Goal: Information Seeking & Learning: Compare options

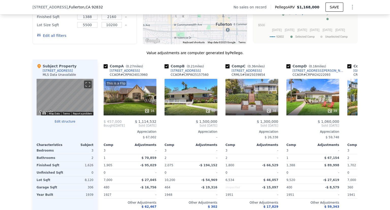
scroll to position [455, 0]
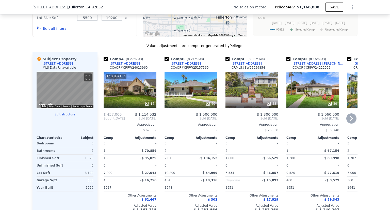
click at [349, 121] on icon at bounding box center [352, 118] width 10 height 10
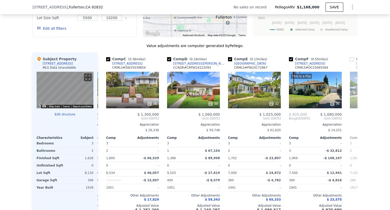
scroll to position [0, 122]
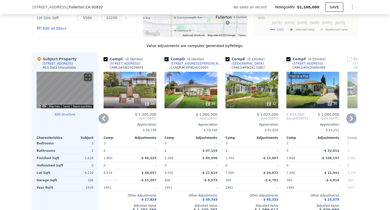
click at [321, 93] on div "This is a Flip 31" at bounding box center [313, 90] width 53 height 37
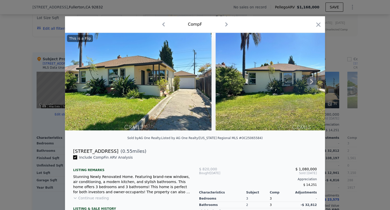
click at [260, 100] on img at bounding box center [289, 82] width 146 height 98
click at [309, 82] on icon at bounding box center [312, 81] width 10 height 10
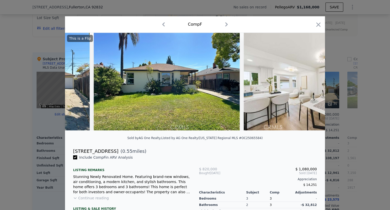
click at [309, 82] on img at bounding box center [317, 82] width 146 height 98
click at [311, 82] on icon at bounding box center [312, 81] width 3 height 5
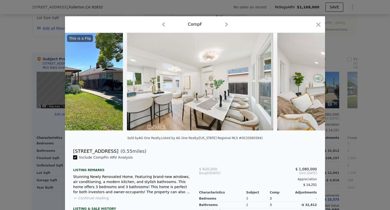
scroll to position [0, 244]
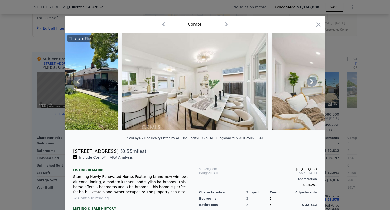
click at [309, 82] on icon at bounding box center [312, 81] width 10 height 10
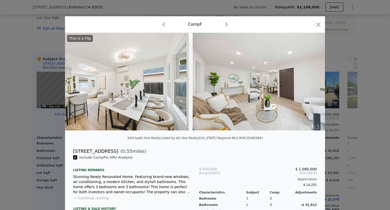
scroll to position [0, 366]
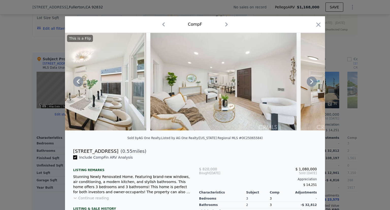
click at [309, 82] on icon at bounding box center [312, 81] width 10 height 10
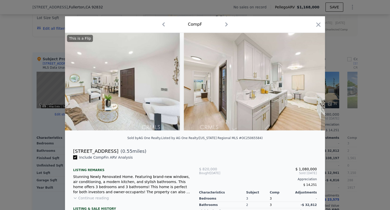
scroll to position [0, 488]
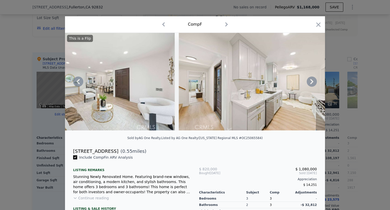
click at [308, 82] on icon at bounding box center [312, 81] width 10 height 10
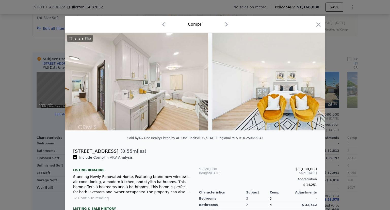
scroll to position [0, 610]
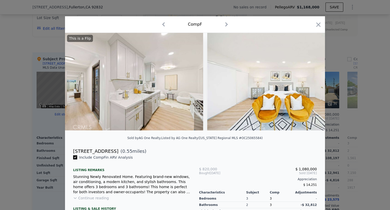
click at [308, 82] on img at bounding box center [280, 82] width 147 height 98
click at [308, 82] on icon at bounding box center [312, 81] width 10 height 10
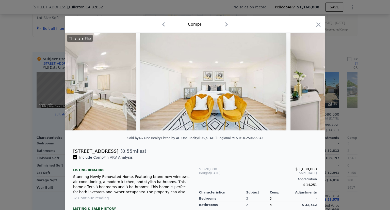
scroll to position [0, 732]
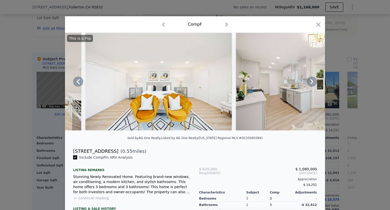
click at [314, 84] on icon at bounding box center [312, 81] width 10 height 10
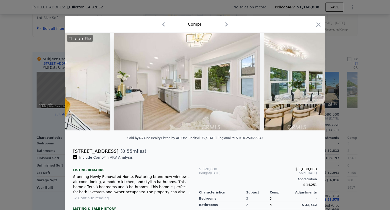
click at [314, 83] on img at bounding box center [338, 82] width 146 height 98
click at [314, 83] on icon at bounding box center [312, 81] width 10 height 10
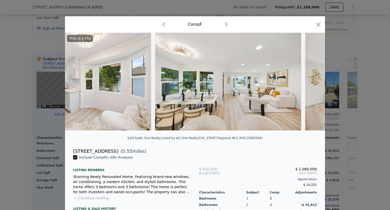
scroll to position [0, 976]
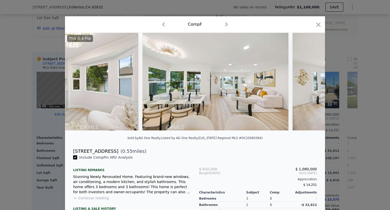
click at [312, 84] on img at bounding box center [366, 82] width 146 height 98
click at [312, 84] on icon at bounding box center [312, 81] width 10 height 10
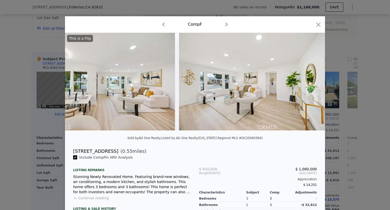
scroll to position [0, 1098]
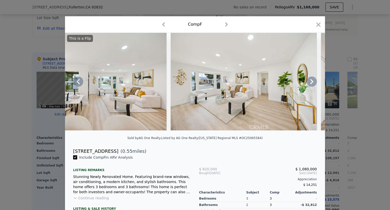
click at [312, 84] on icon at bounding box center [312, 81] width 10 height 10
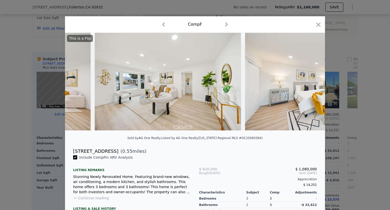
scroll to position [0, 1220]
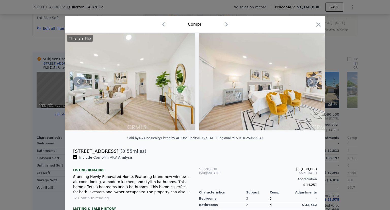
click at [312, 84] on div "This is a Flip" at bounding box center [195, 82] width 260 height 98
click at [312, 84] on icon at bounding box center [312, 81] width 10 height 10
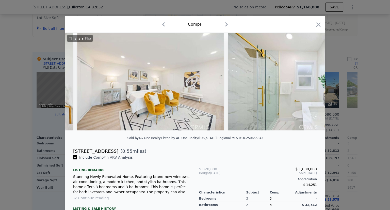
click at [312, 84] on img at bounding box center [301, 82] width 147 height 98
click at [312, 84] on icon at bounding box center [312, 81] width 10 height 10
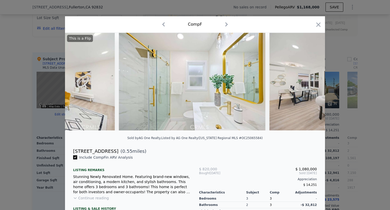
scroll to position [0, 1464]
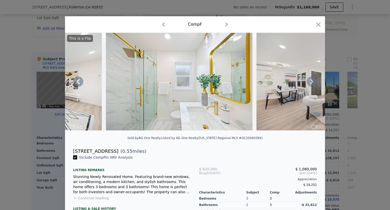
click at [312, 84] on icon at bounding box center [312, 81] width 10 height 10
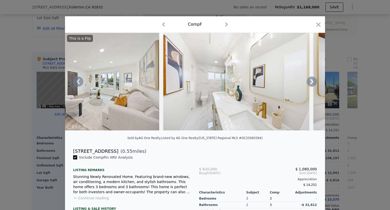
click at [310, 87] on icon at bounding box center [312, 81] width 10 height 10
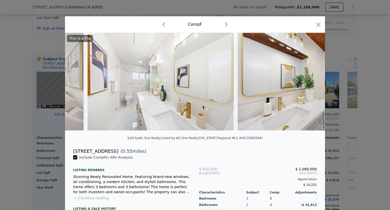
scroll to position [0, 1830]
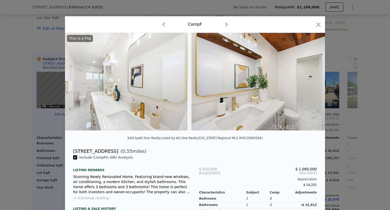
click at [310, 87] on div "This is a Flip" at bounding box center [195, 82] width 260 height 98
click at [310, 87] on icon at bounding box center [312, 81] width 10 height 10
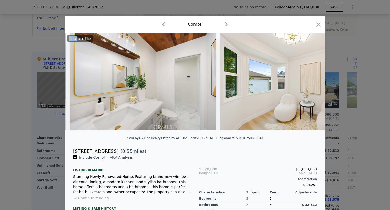
click at [310, 87] on div "This is a Flip" at bounding box center [195, 82] width 260 height 98
click at [310, 87] on icon at bounding box center [312, 81] width 10 height 10
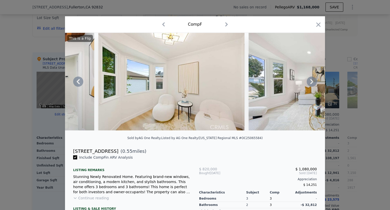
click at [310, 87] on icon at bounding box center [312, 81] width 10 height 10
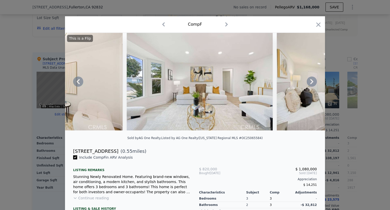
click at [310, 87] on icon at bounding box center [312, 81] width 10 height 10
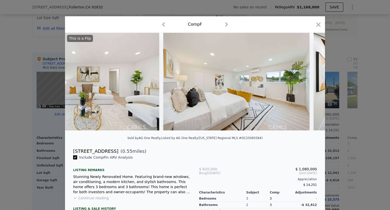
scroll to position [0, 2318]
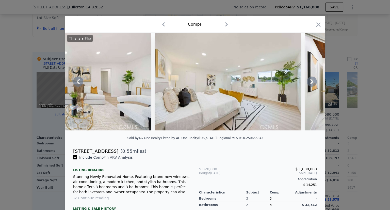
click at [310, 87] on div "This is a Flip" at bounding box center [195, 82] width 260 height 98
click at [310, 87] on icon at bounding box center [312, 81] width 10 height 10
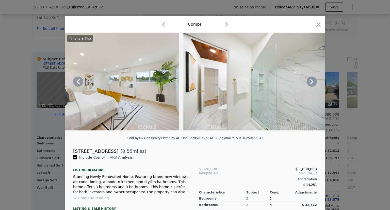
click at [311, 84] on icon at bounding box center [312, 81] width 3 height 5
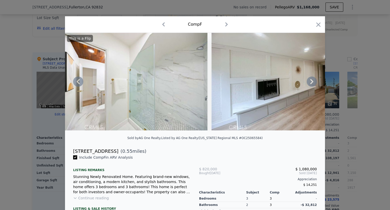
click at [311, 84] on icon at bounding box center [312, 81] width 3 height 5
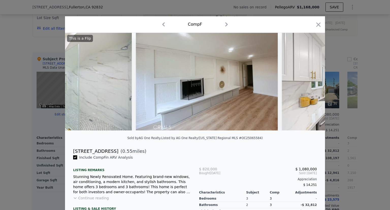
scroll to position [0, 2684]
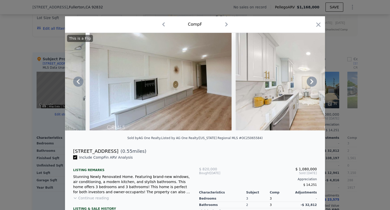
click at [311, 84] on icon at bounding box center [312, 81] width 3 height 5
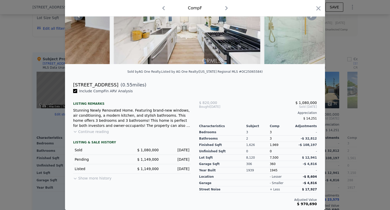
scroll to position [0, 0]
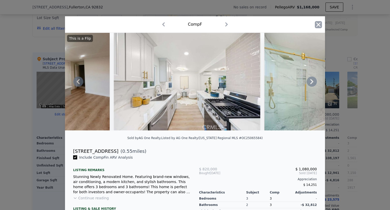
click at [320, 23] on icon "button" at bounding box center [318, 24] width 7 height 7
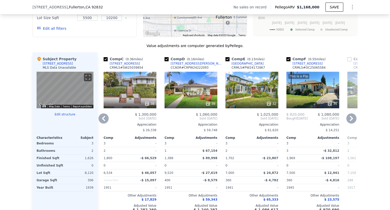
click at [180, 88] on div "39" at bounding box center [191, 90] width 53 height 37
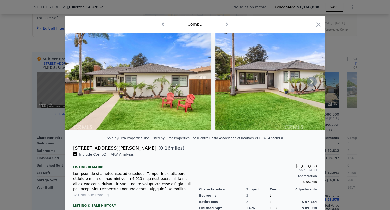
click at [307, 82] on icon at bounding box center [312, 81] width 10 height 10
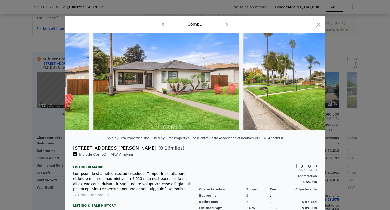
click at [308, 82] on img at bounding box center [317, 82] width 146 height 98
click at [308, 82] on icon at bounding box center [312, 81] width 10 height 10
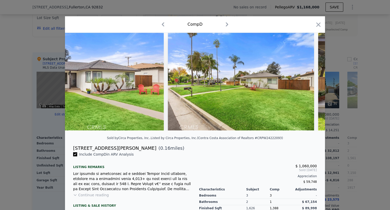
scroll to position [0, 244]
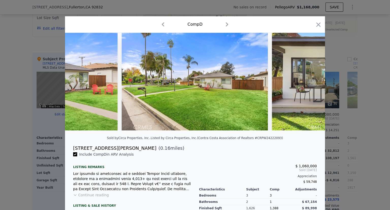
click at [309, 82] on img at bounding box center [345, 82] width 146 height 98
click at [309, 82] on icon at bounding box center [312, 81] width 10 height 10
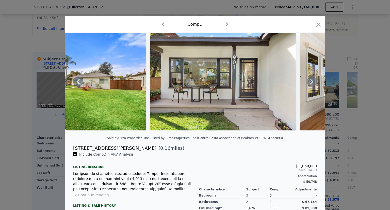
click at [309, 82] on icon at bounding box center [312, 81] width 10 height 10
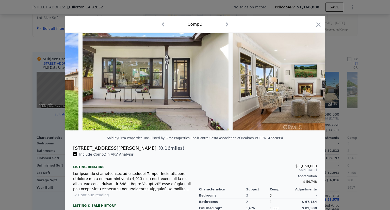
scroll to position [0, 488]
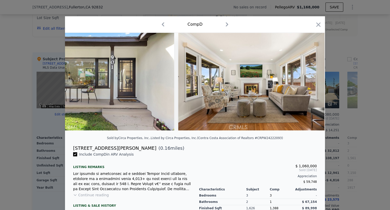
click at [309, 82] on div at bounding box center [195, 82] width 260 height 98
click at [309, 82] on icon at bounding box center [312, 81] width 10 height 10
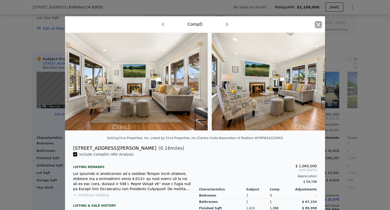
scroll to position [0, 610]
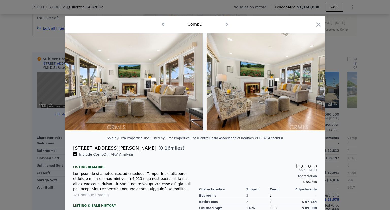
click at [316, 18] on div "Comp D" at bounding box center [195, 24] width 260 height 17
click at [315, 26] on icon "button" at bounding box center [318, 24] width 7 height 7
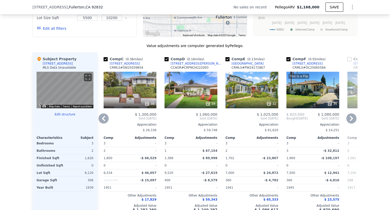
click at [350, 117] on icon at bounding box center [352, 118] width 10 height 10
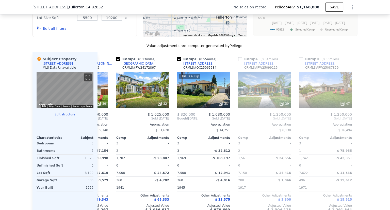
scroll to position [0, 244]
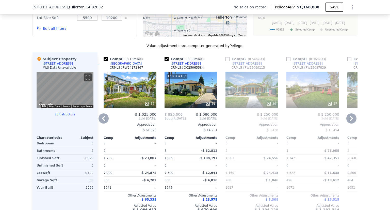
click at [350, 123] on icon at bounding box center [352, 118] width 10 height 10
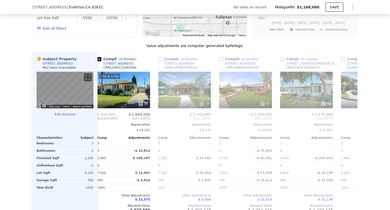
scroll to position [0, 366]
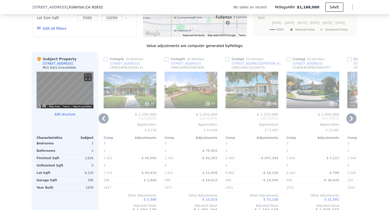
click at [350, 123] on icon at bounding box center [352, 118] width 10 height 10
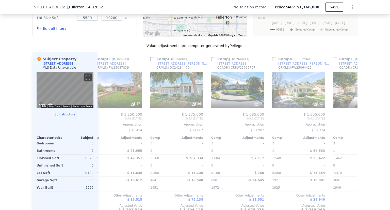
scroll to position [0, 484]
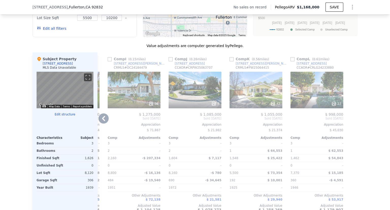
click at [103, 120] on icon at bounding box center [104, 118] width 10 height 10
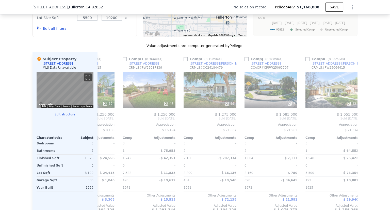
scroll to position [0, 362]
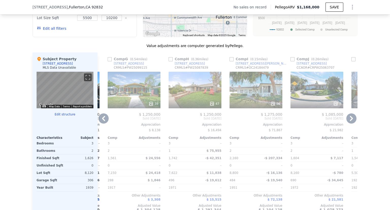
click at [103, 120] on icon at bounding box center [104, 118] width 10 height 10
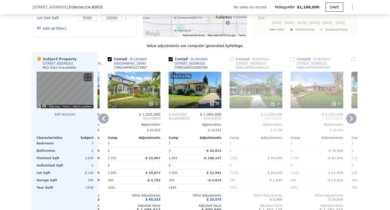
click at [103, 120] on icon at bounding box center [104, 118] width 10 height 10
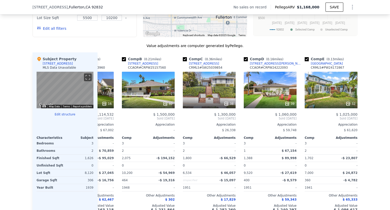
scroll to position [0, 0]
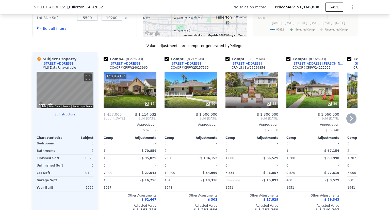
click at [104, 120] on span "Bought" at bounding box center [109, 118] width 11 height 4
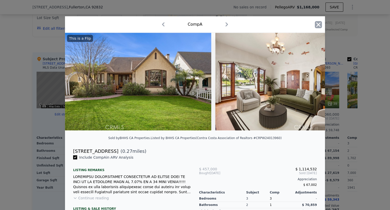
click at [318, 24] on icon "button" at bounding box center [318, 24] width 7 height 7
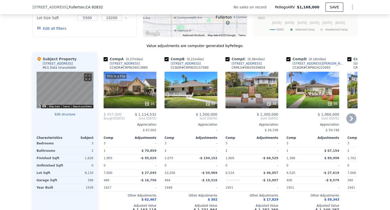
click at [350, 121] on icon at bounding box center [351, 118] width 3 height 5
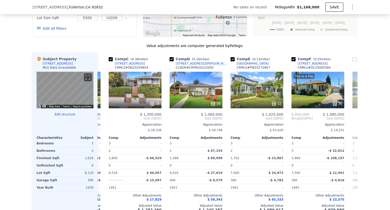
scroll to position [0, 122]
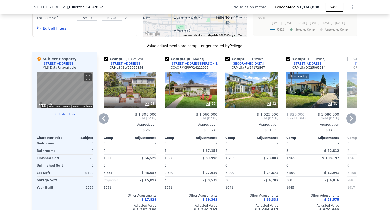
click at [261, 95] on div "32" at bounding box center [252, 90] width 53 height 37
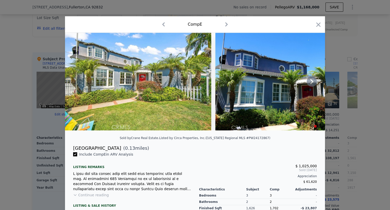
click at [311, 84] on icon at bounding box center [312, 81] width 3 height 5
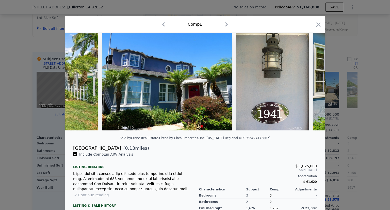
scroll to position [0, 122]
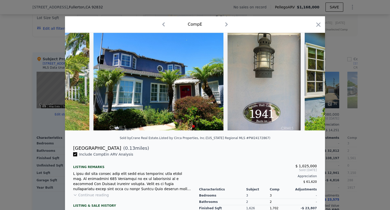
click at [311, 83] on img at bounding box center [378, 82] width 146 height 98
click at [317, 26] on icon "button" at bounding box center [319, 24] width 4 height 4
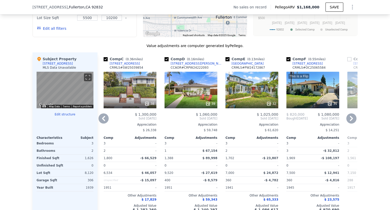
click at [302, 100] on div "This is a Flip 31" at bounding box center [313, 90] width 53 height 37
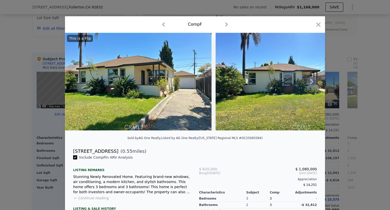
click at [308, 81] on icon at bounding box center [312, 81] width 10 height 10
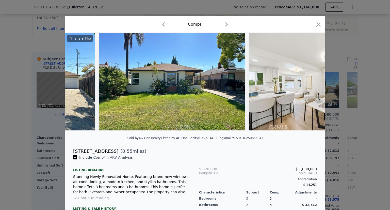
click at [308, 81] on img at bounding box center [322, 82] width 146 height 98
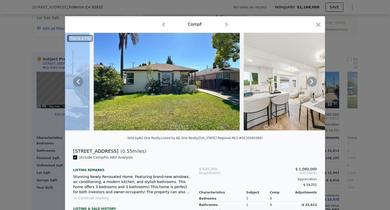
click at [308, 81] on icon at bounding box center [312, 81] width 10 height 10
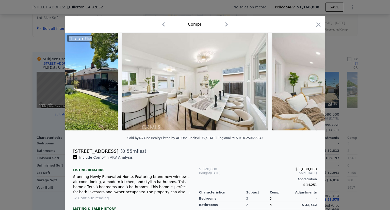
click at [308, 81] on img at bounding box center [345, 82] width 146 height 98
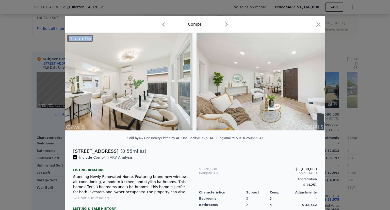
scroll to position [0, 366]
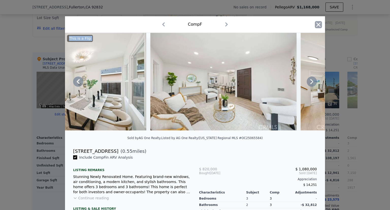
click at [317, 25] on icon "button" at bounding box center [319, 24] width 4 height 4
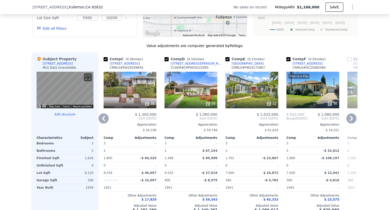
click at [348, 123] on icon at bounding box center [352, 118] width 10 height 10
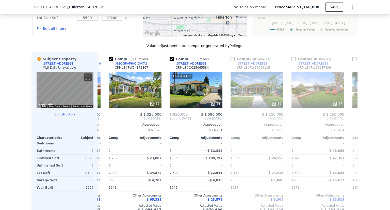
scroll to position [0, 244]
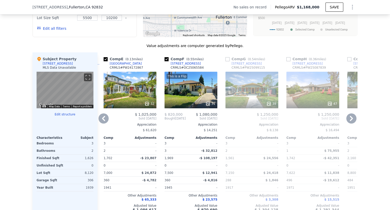
click at [102, 121] on icon at bounding box center [103, 118] width 3 height 5
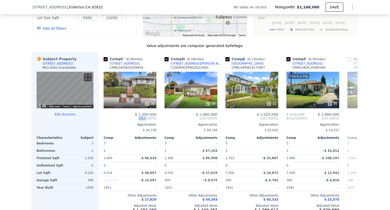
click at [102, 121] on div "Comp C ( 0.36 miles) [STREET_ADDRESS] # SW25039854 38 $ 1,300,000 Sold [DATE] A…" at bounding box center [130, 133] width 57 height 163
click at [102, 121] on icon at bounding box center [103, 118] width 3 height 5
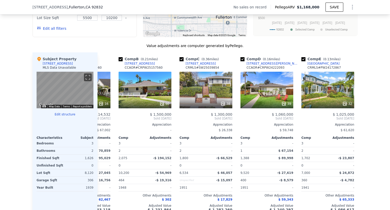
scroll to position [0, 0]
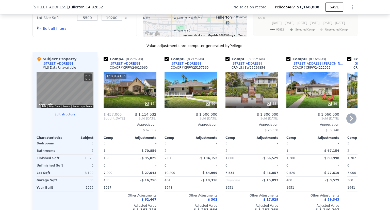
drag, startPoint x: 221, startPoint y: 67, endPoint x: 256, endPoint y: 67, distance: 35.6
click at [256, 67] on div "Comp A ( 0.27 miles) [STREET_ADDRESS] CCAOR # CRPW24013960 This is a Flip 16 $ …" at bounding box center [228, 133] width 260 height 163
copy div "[STREET_ADDRESS]"
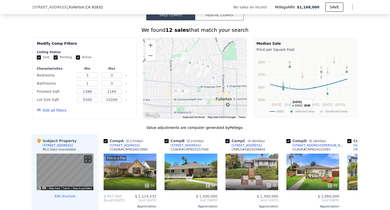
scroll to position [303, 0]
